Goal: Task Accomplishment & Management: Manage account settings

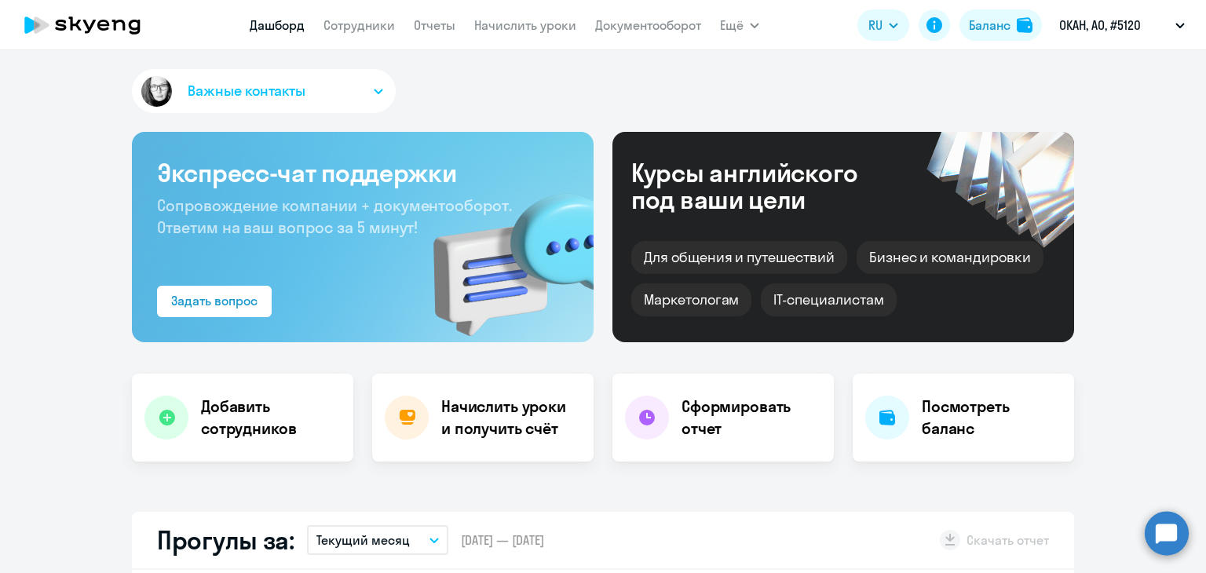
select select "30"
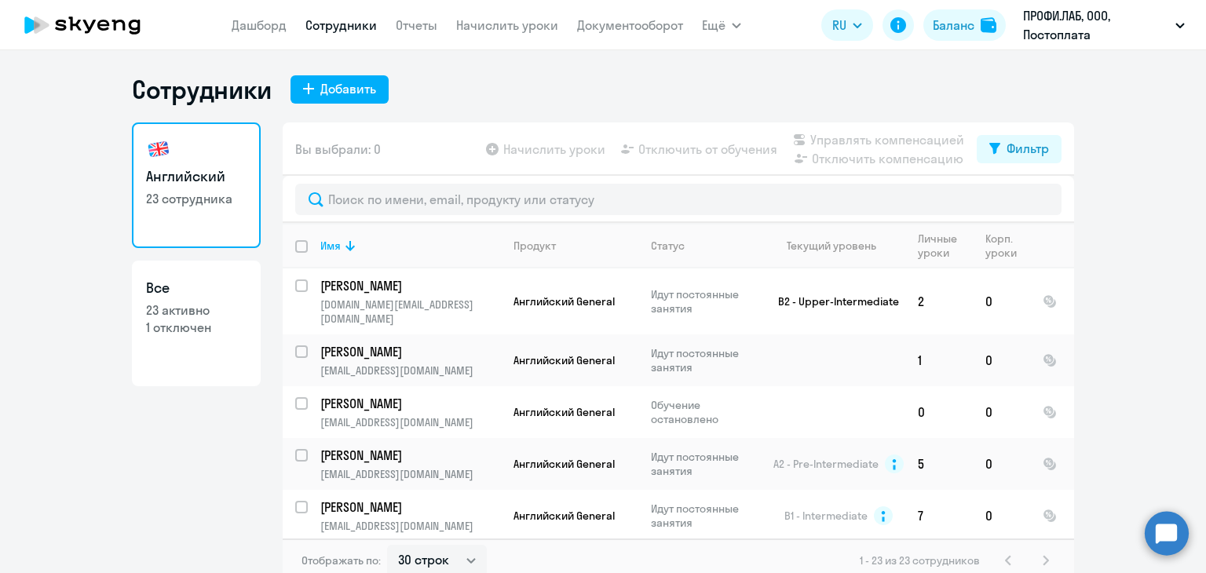
select select "30"
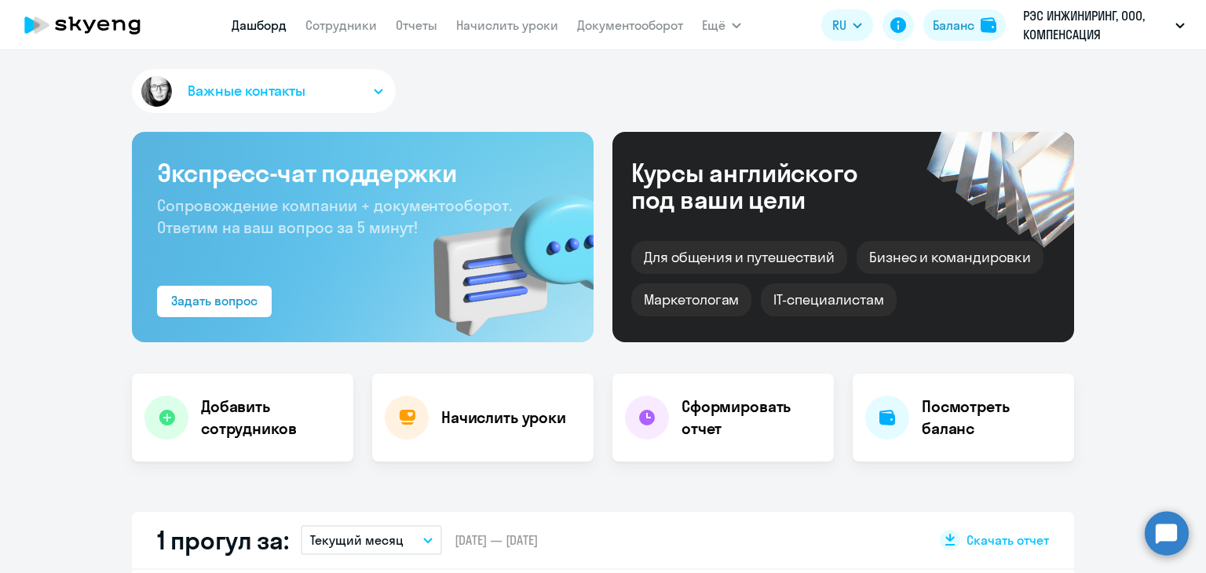
select select "30"
click at [521, 21] on link "Начислить уроки" at bounding box center [507, 25] width 102 height 16
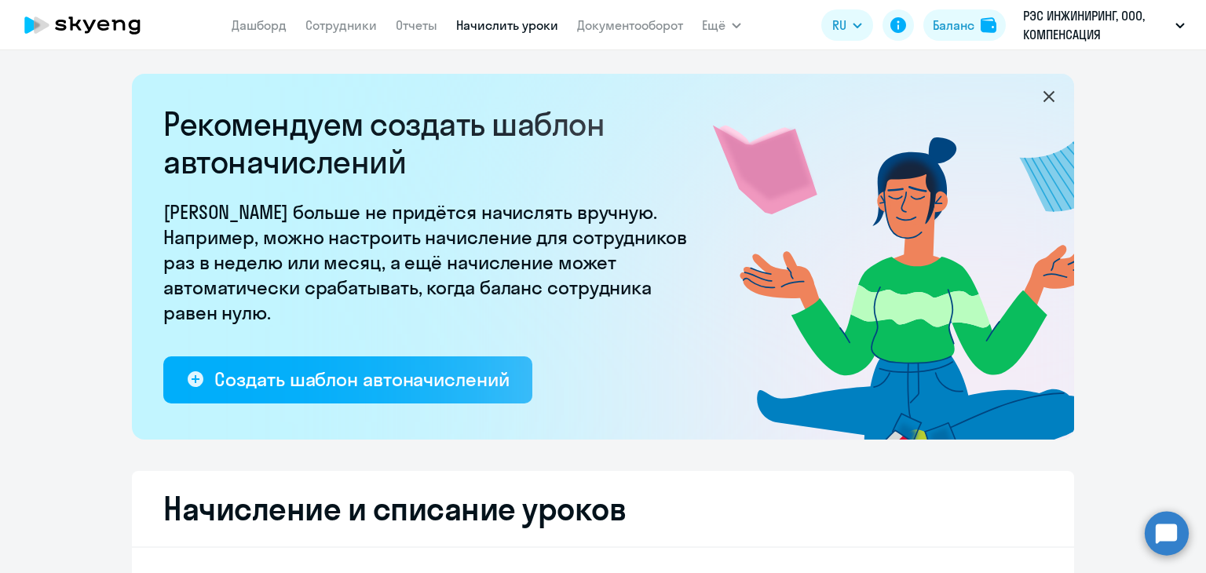
select select "10"
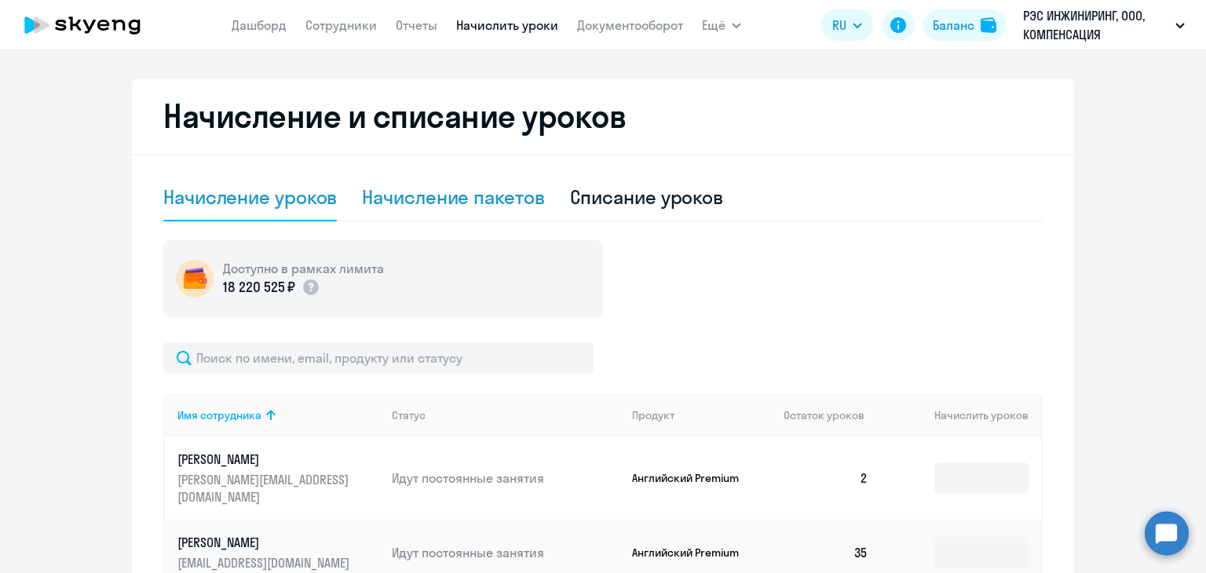
click at [476, 198] on div "Начисление пакетов" at bounding box center [453, 196] width 182 height 25
select select "10"
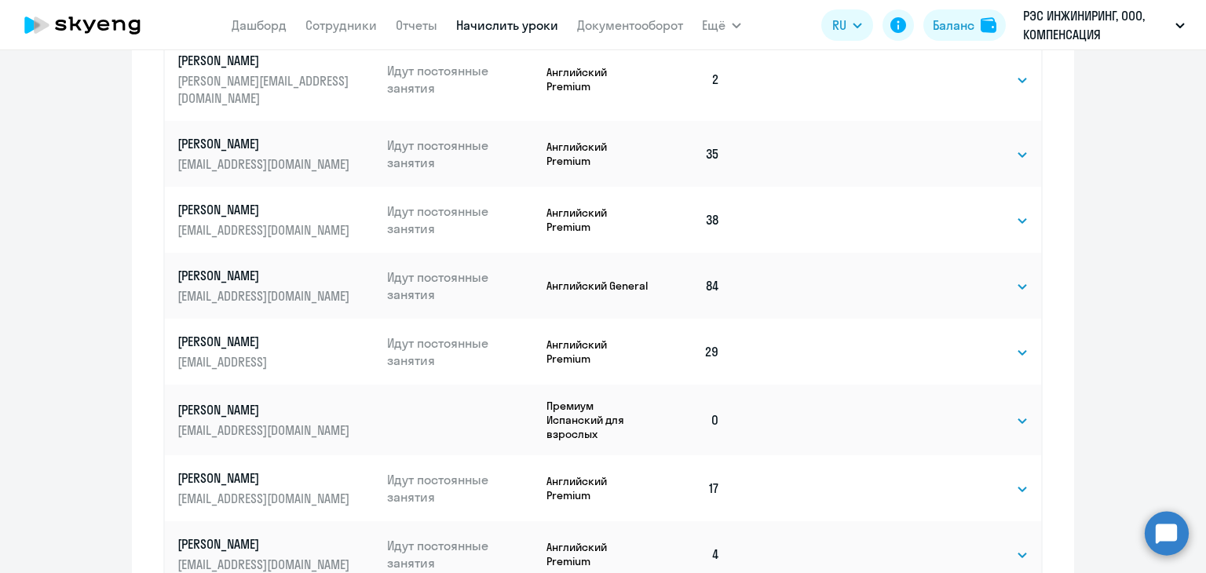
scroll to position [863, 0]
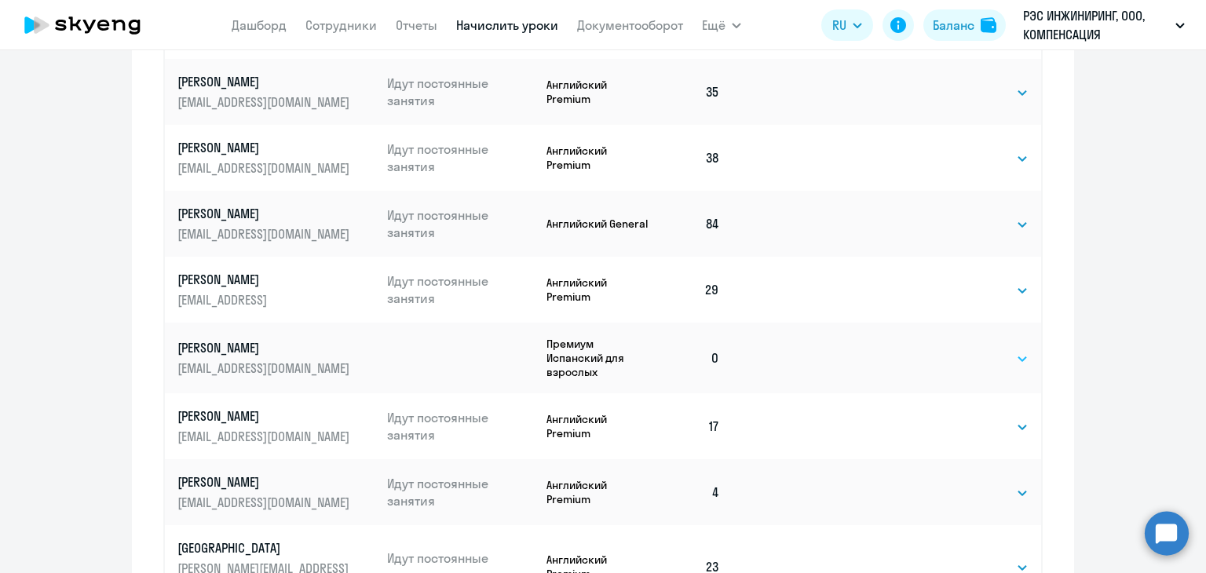
click at [974, 349] on select "Выбрать 4 8 16 32 64 96 128" at bounding box center [996, 358] width 64 height 19
select select "8"
click at [964, 349] on select "Выбрать 4 8 16 32 64 96 128" at bounding box center [996, 358] width 64 height 19
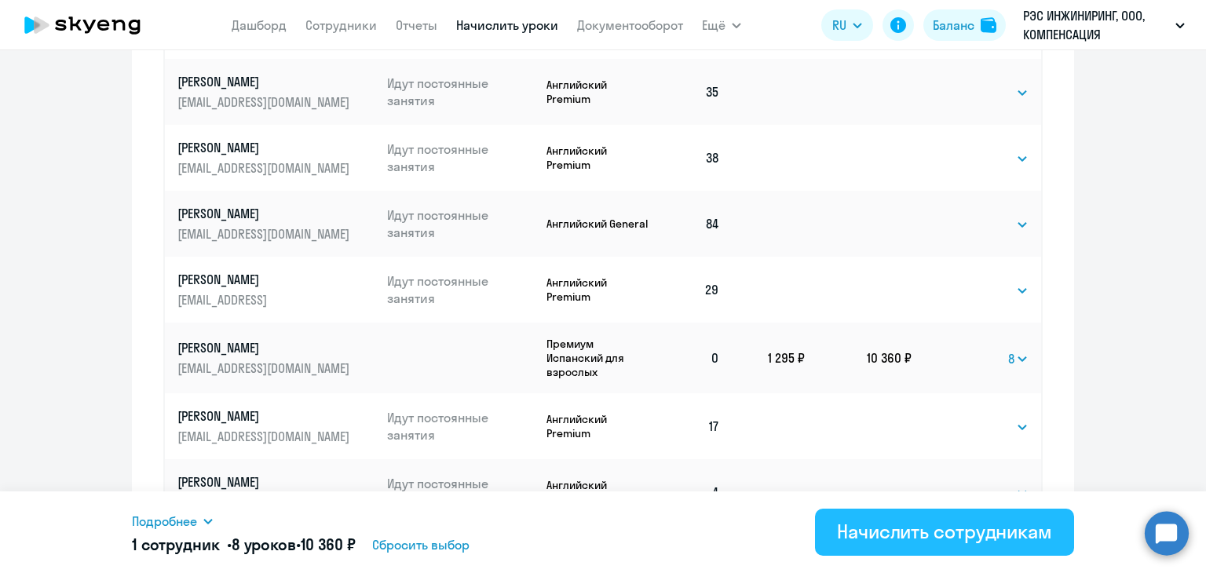
click at [889, 524] on div "Начислить сотрудникам" at bounding box center [944, 531] width 215 height 25
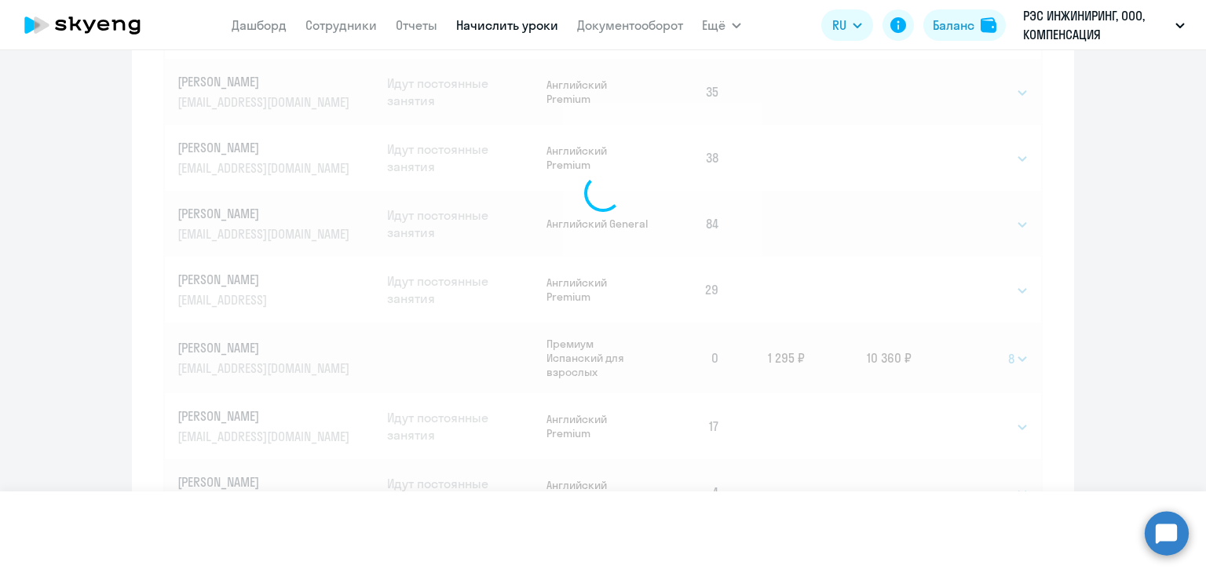
select select
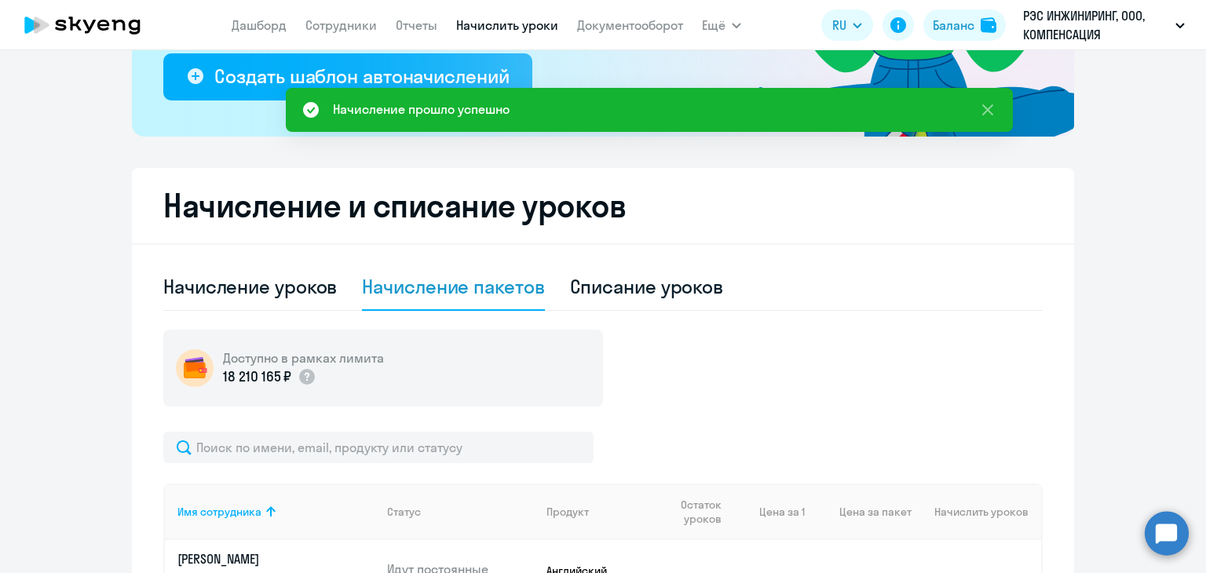
scroll to position [314, 0]
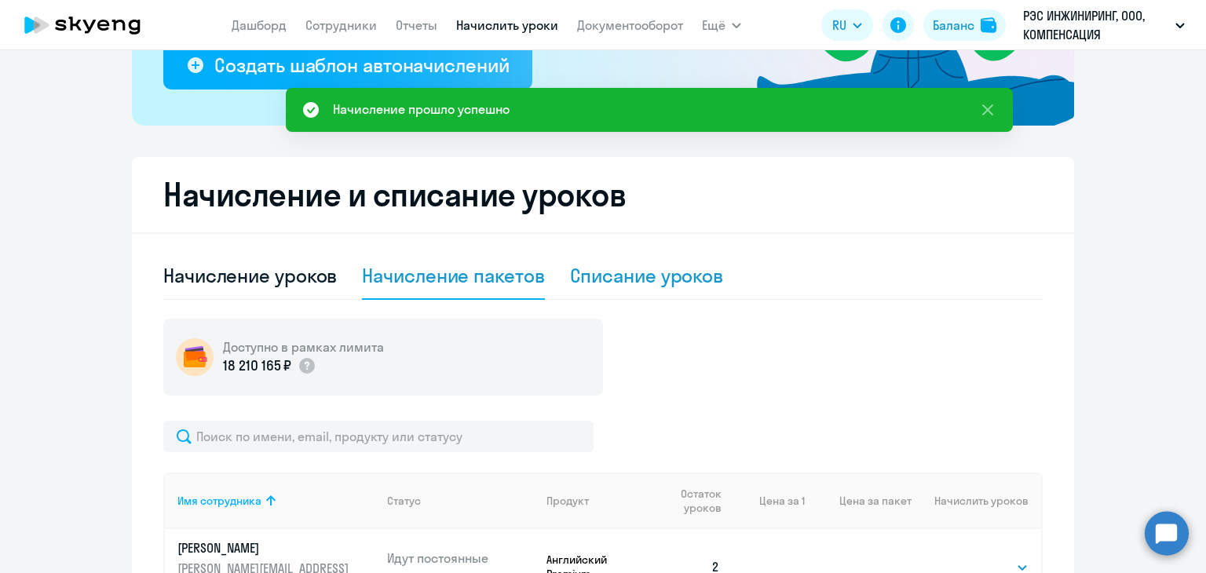
click at [681, 276] on div "Списание уроков" at bounding box center [647, 275] width 154 height 25
select select "10"
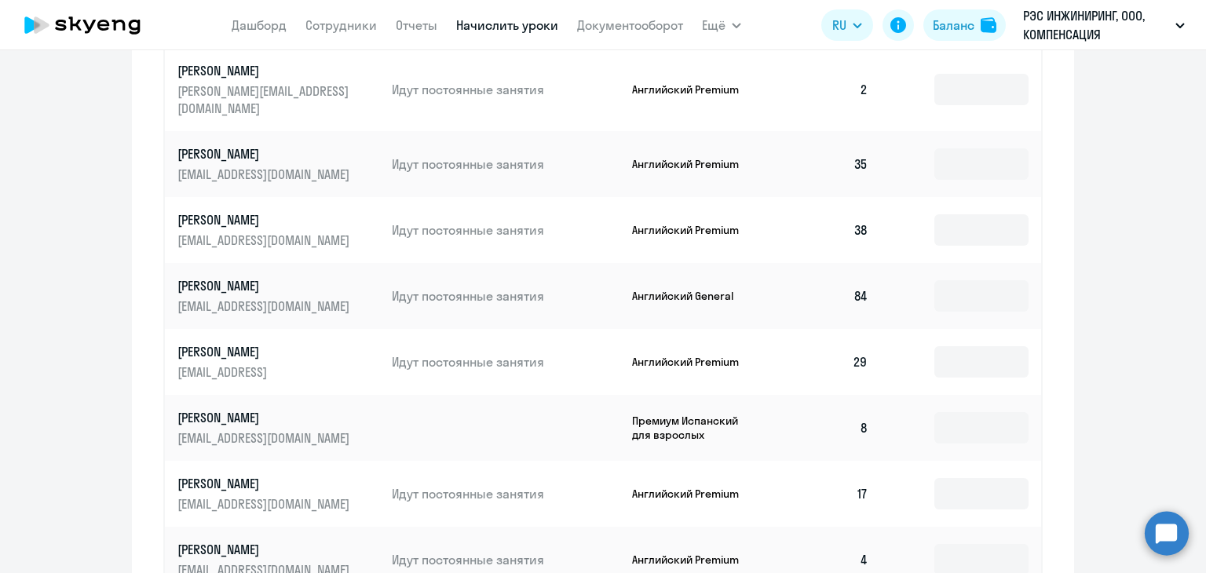
scroll to position [706, 0]
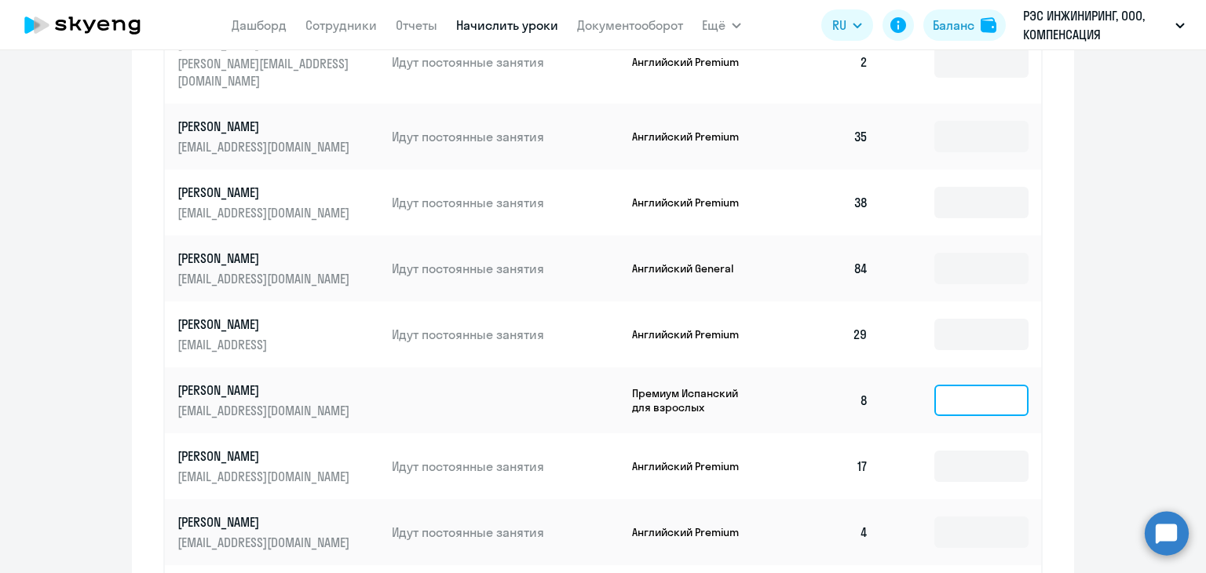
click at [949, 385] on input at bounding box center [981, 400] width 94 height 31
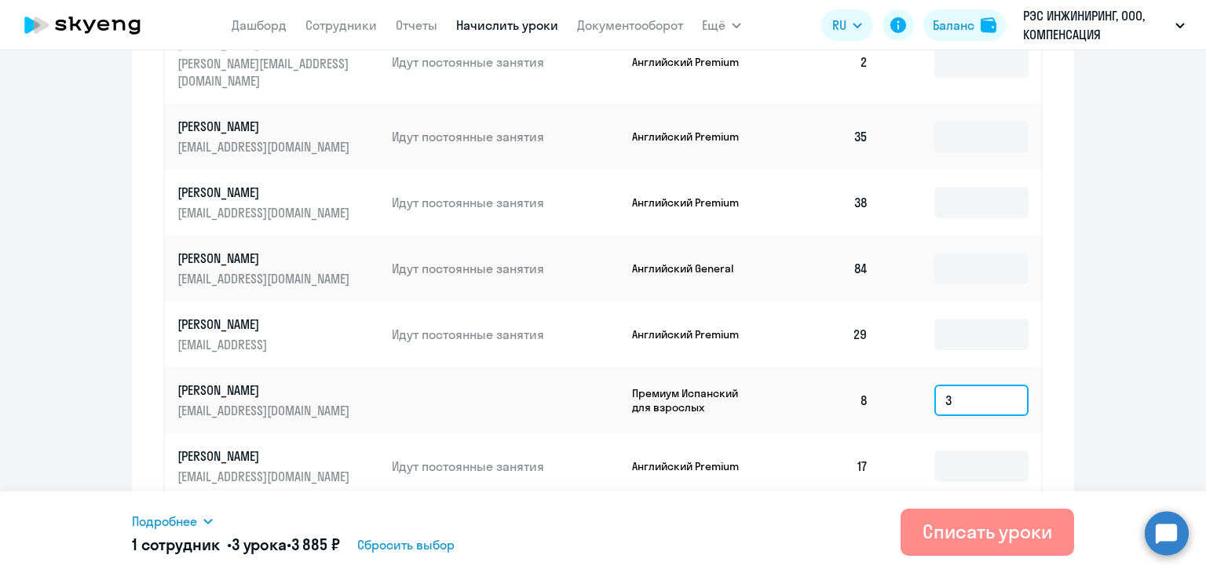
type input "3"
click at [978, 540] on div "Списать уроки" at bounding box center [987, 531] width 130 height 25
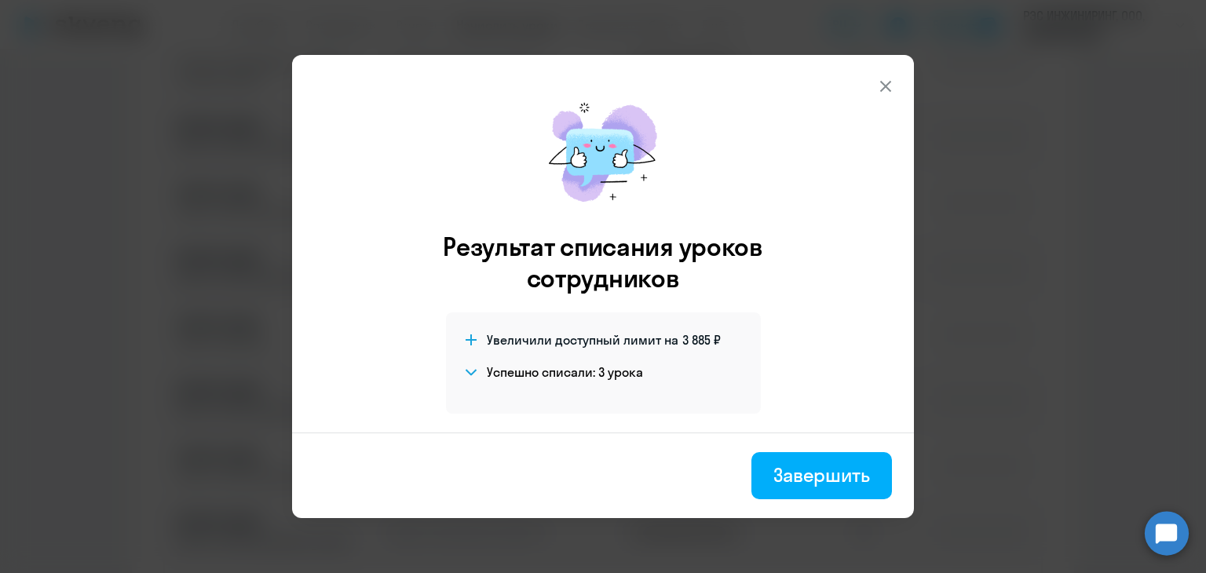
click at [878, 86] on icon at bounding box center [885, 86] width 19 height 19
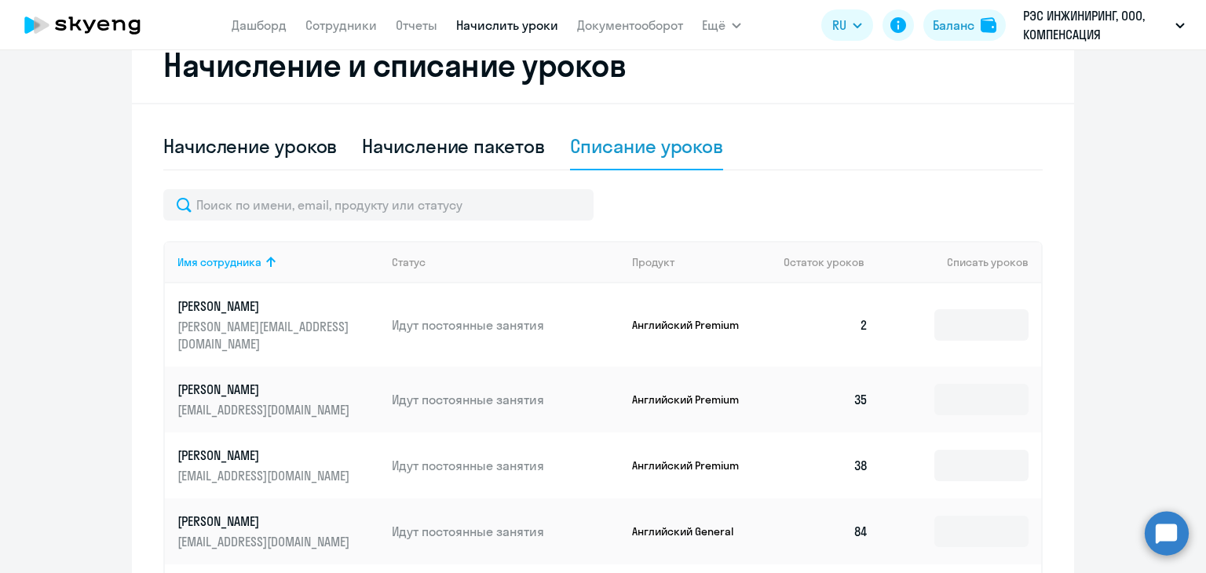
scroll to position [471, 0]
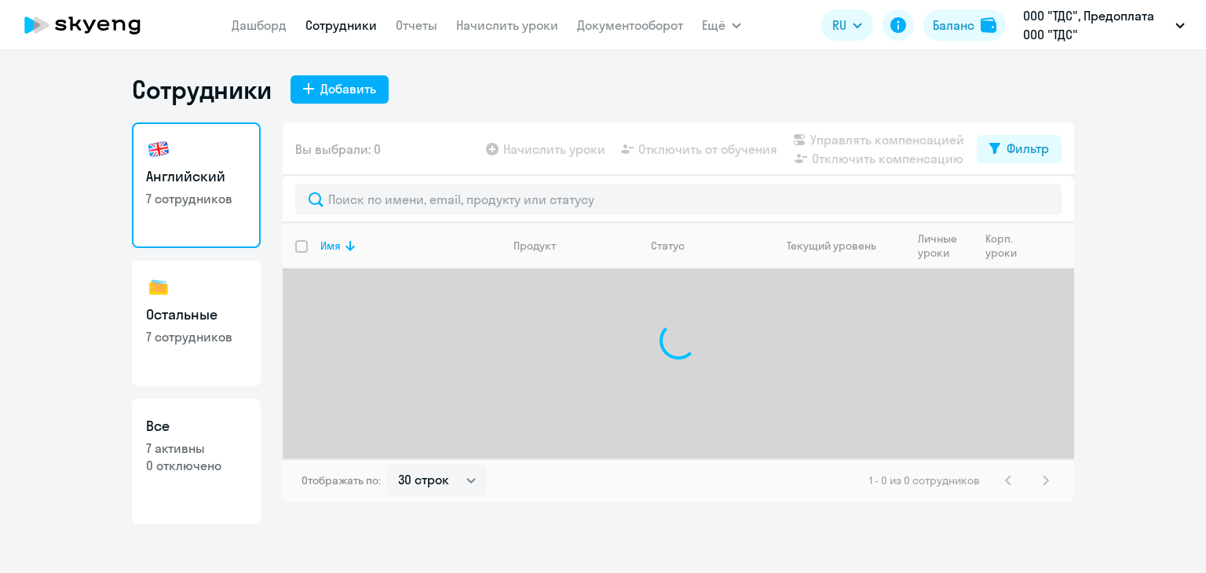
select select "30"
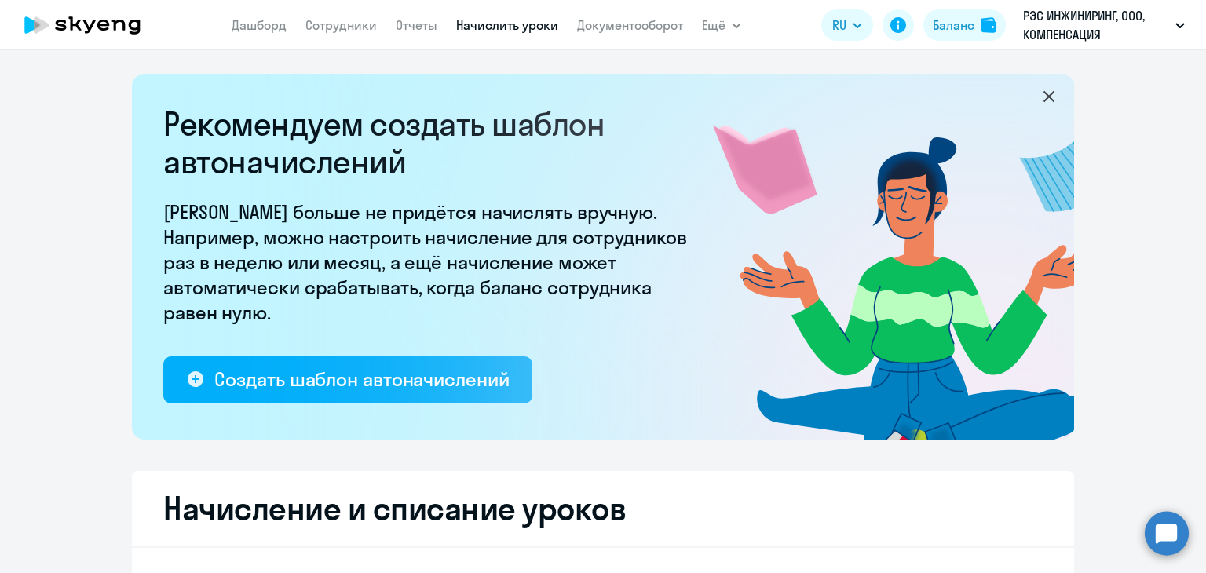
select select "10"
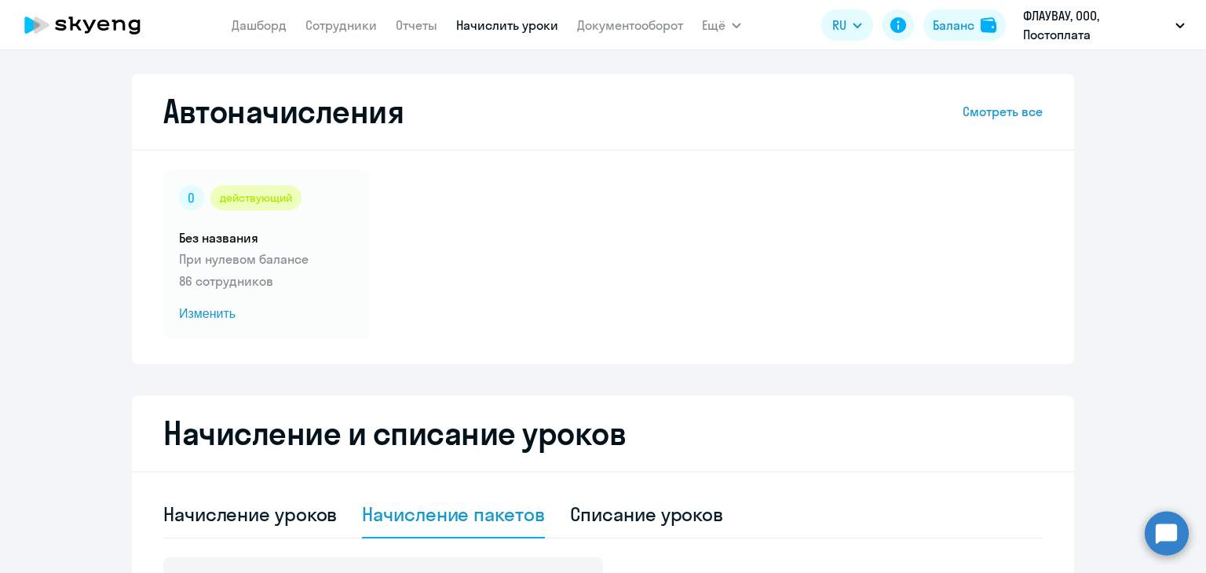
select select "10"
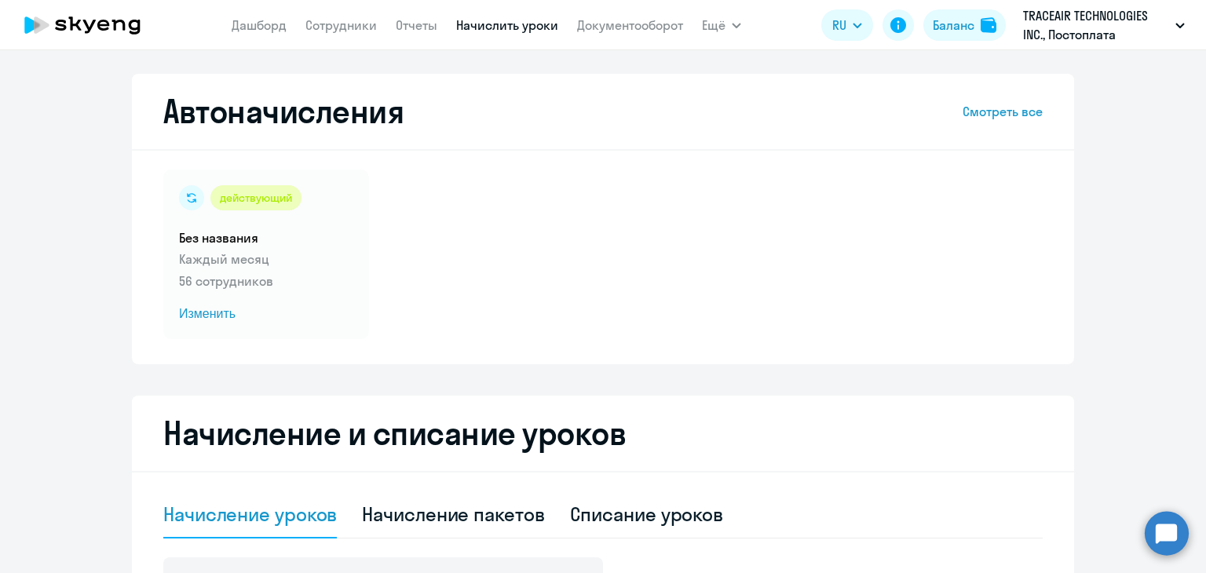
select select "10"
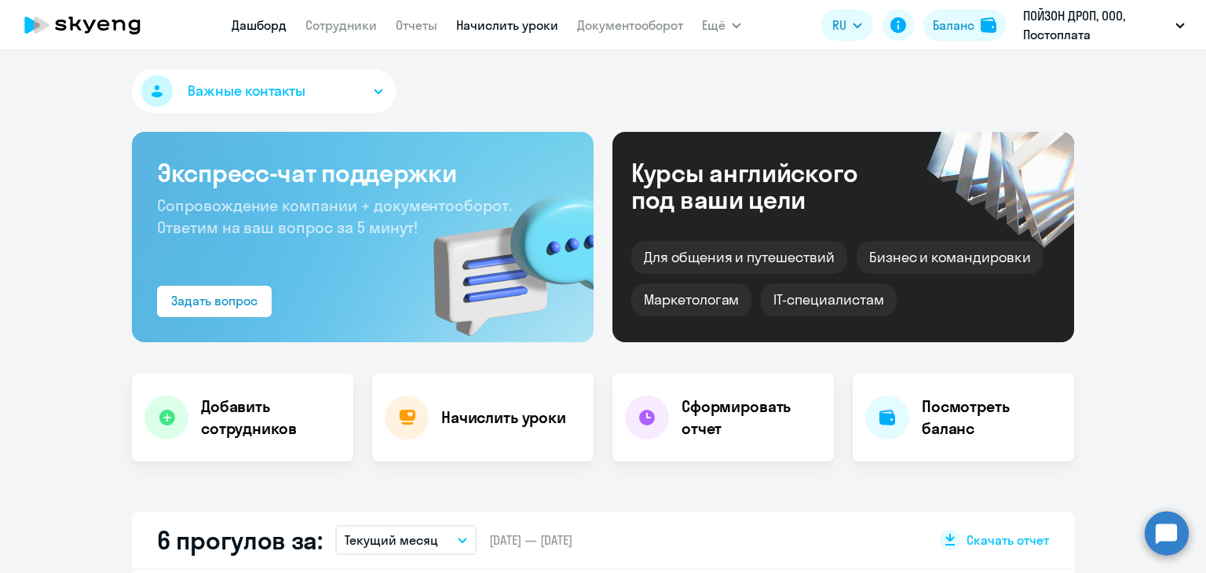
click at [501, 29] on link "Начислить уроки" at bounding box center [507, 25] width 102 height 16
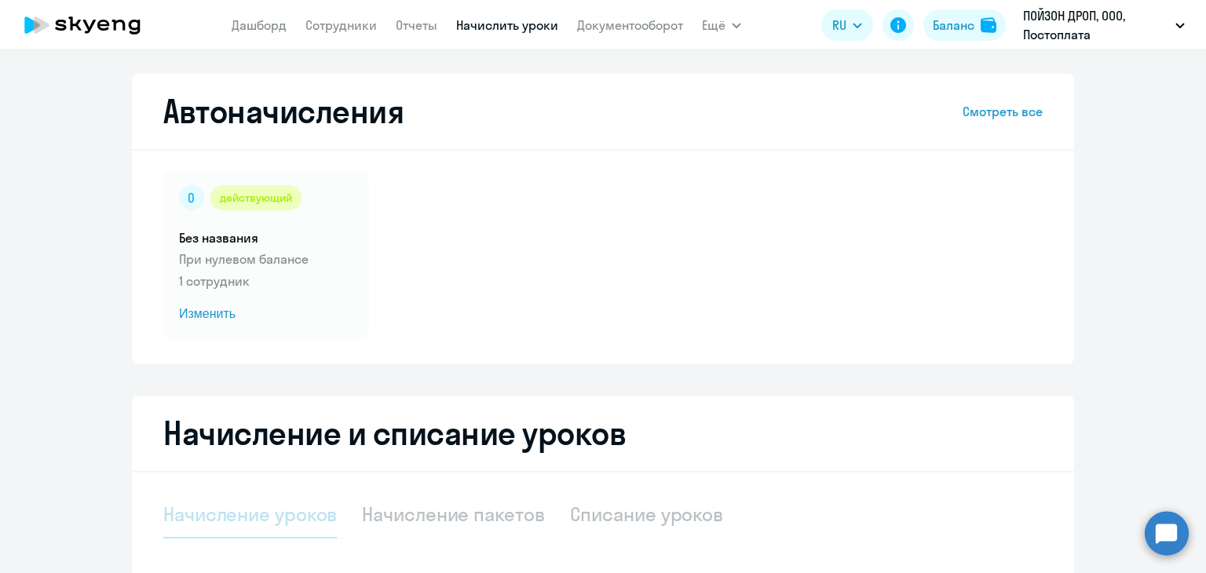
select select "10"
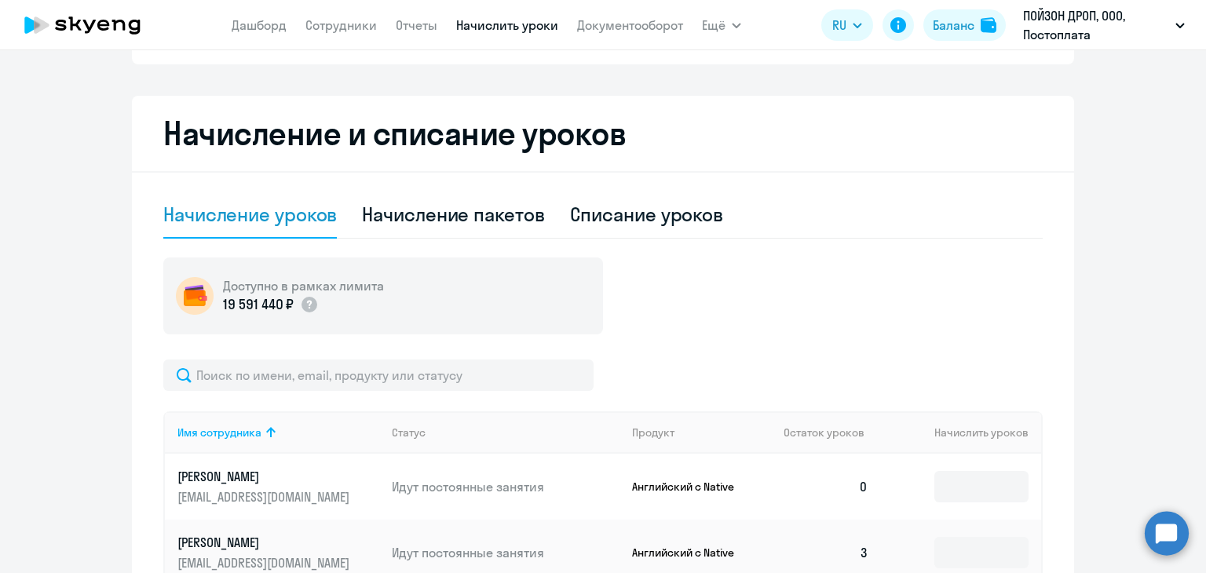
scroll to position [314, 0]
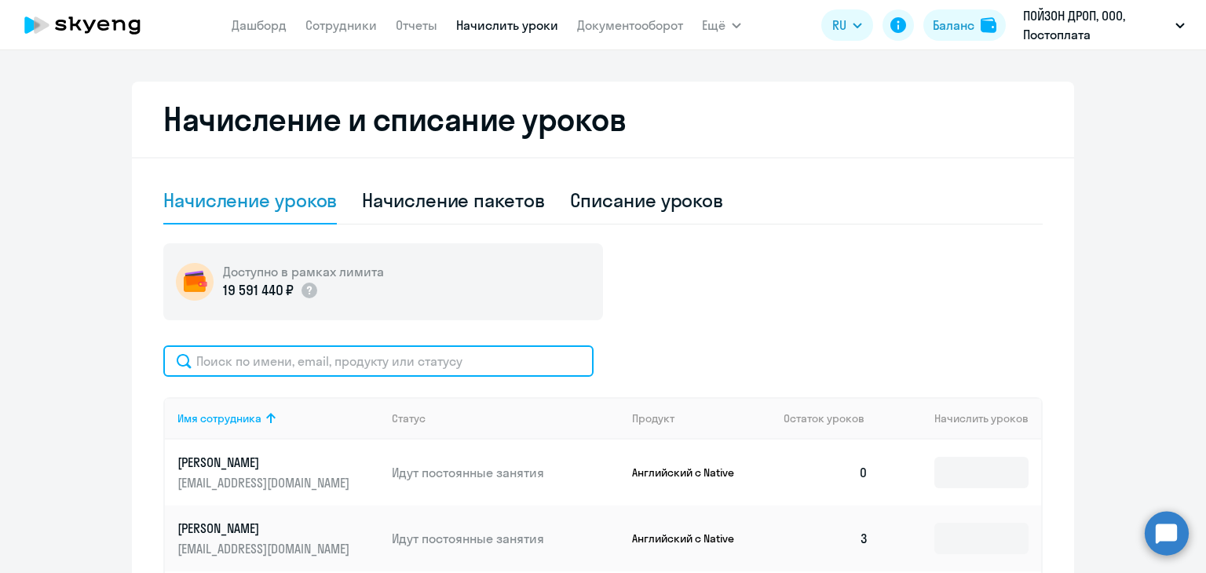
click at [246, 350] on input "text" at bounding box center [378, 360] width 430 height 31
paste input "amina281190@yandex.ru"
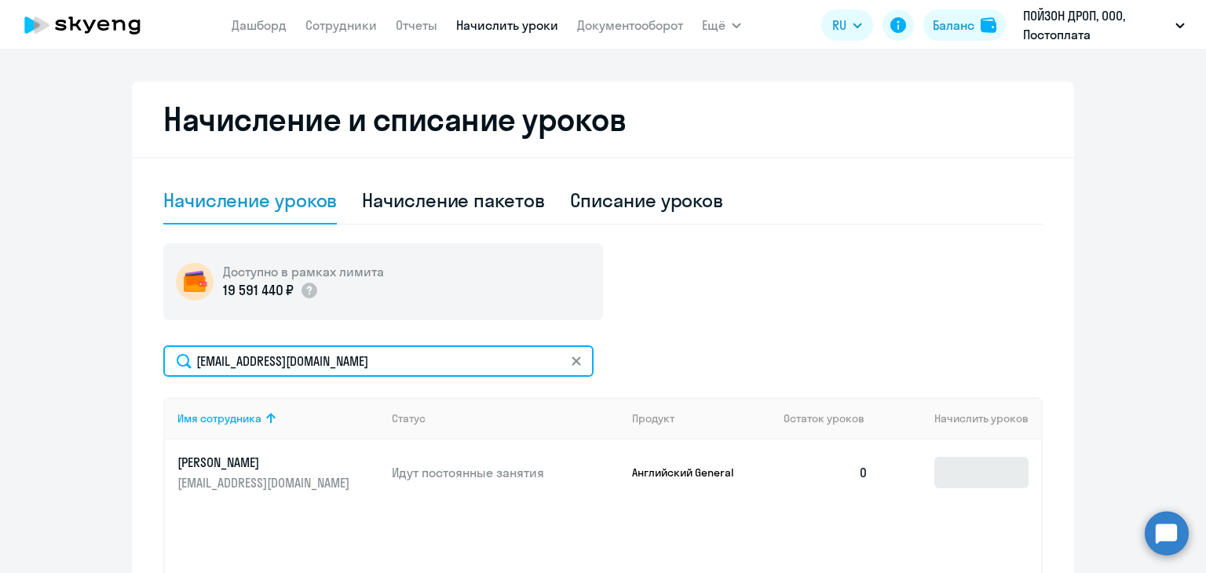
type input "amina281190@yandex.ru"
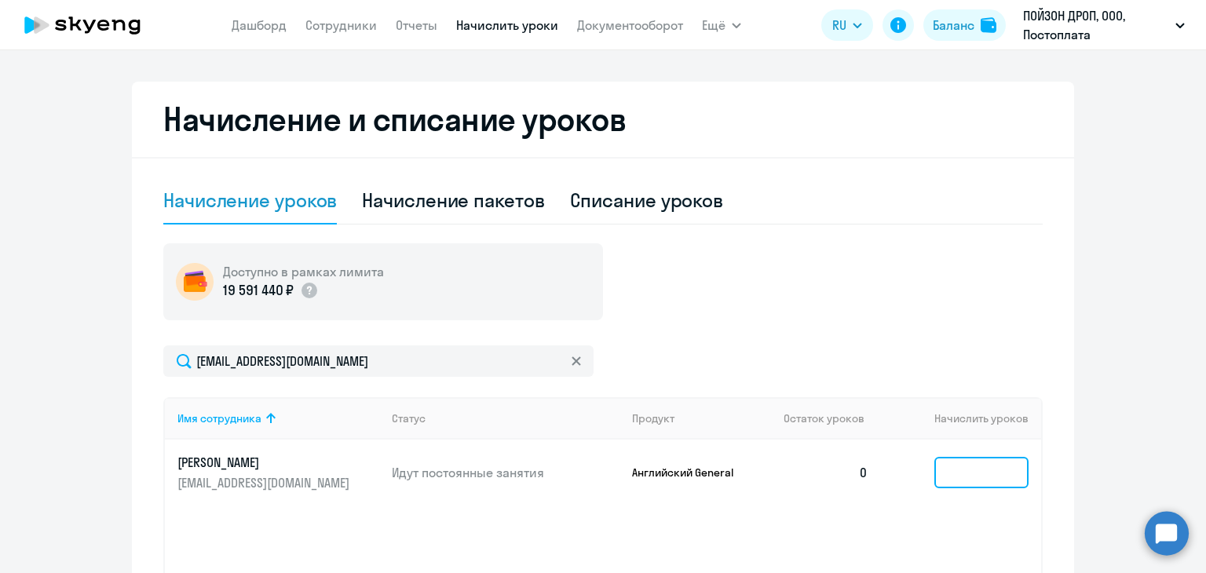
click at [980, 482] on input at bounding box center [981, 472] width 94 height 31
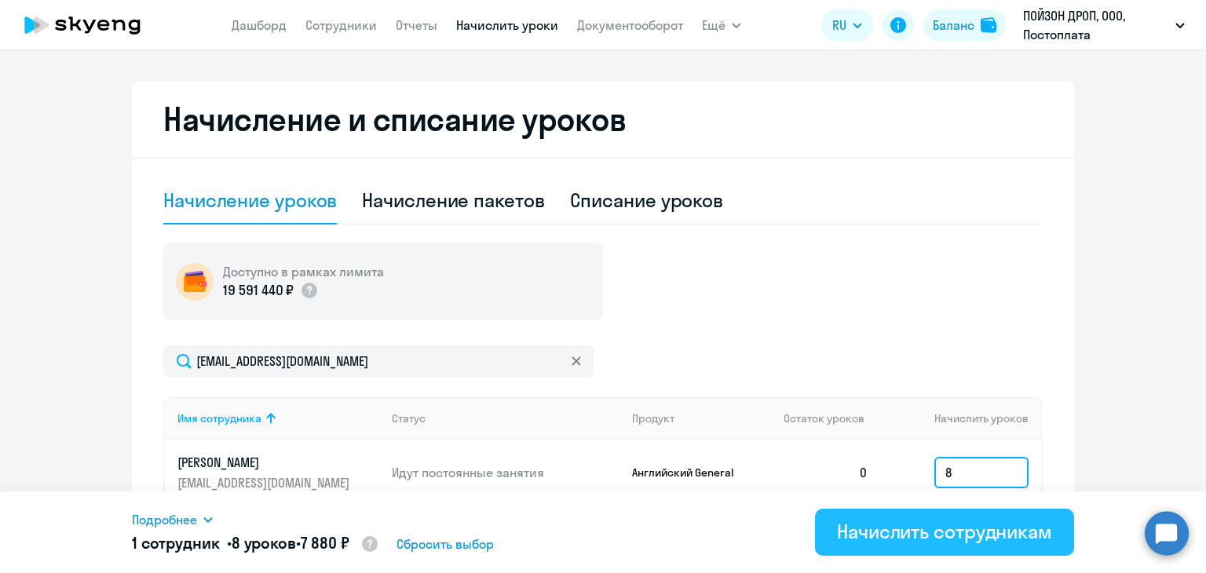
type input "8"
click at [893, 529] on div "Начислить сотрудникам" at bounding box center [944, 531] width 215 height 25
